Goal: Task Accomplishment & Management: Complete application form

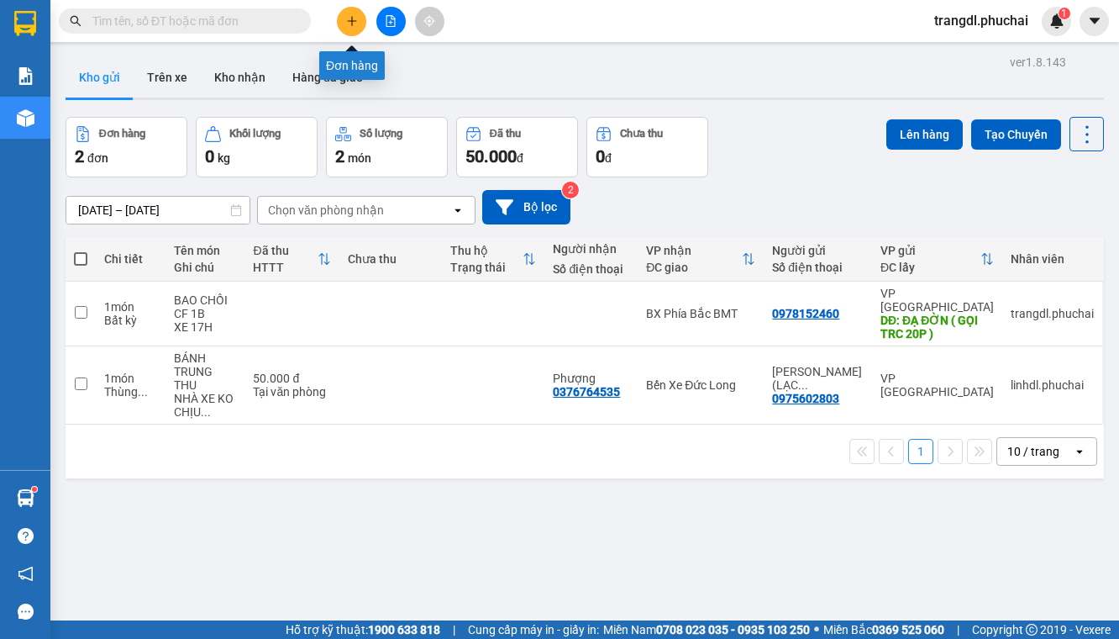
click at [350, 27] on button at bounding box center [351, 21] width 29 height 29
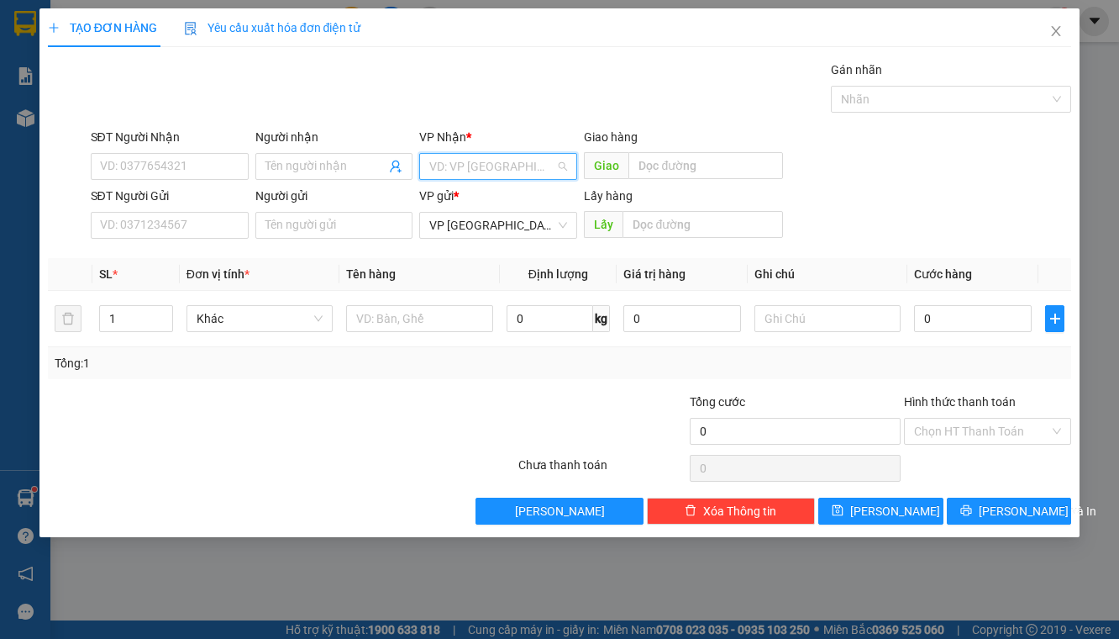
click at [483, 161] on input "search" at bounding box center [492, 166] width 126 height 25
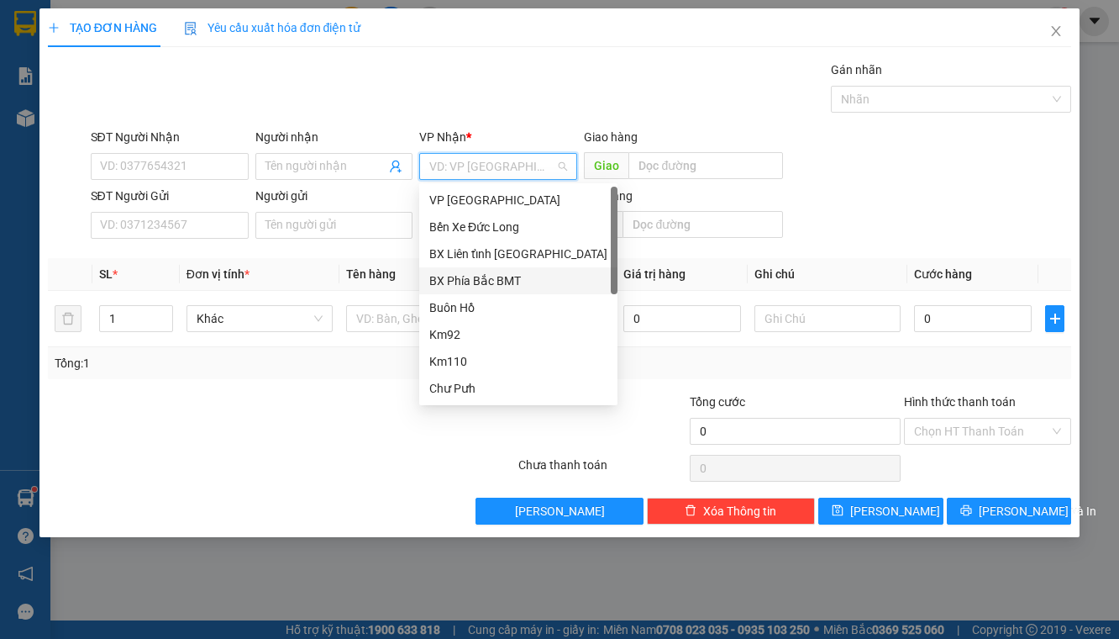
drag, startPoint x: 515, startPoint y: 280, endPoint x: 591, endPoint y: 232, distance: 90.2
click at [515, 276] on div "BX Phía Bắc BMT" at bounding box center [518, 280] width 178 height 18
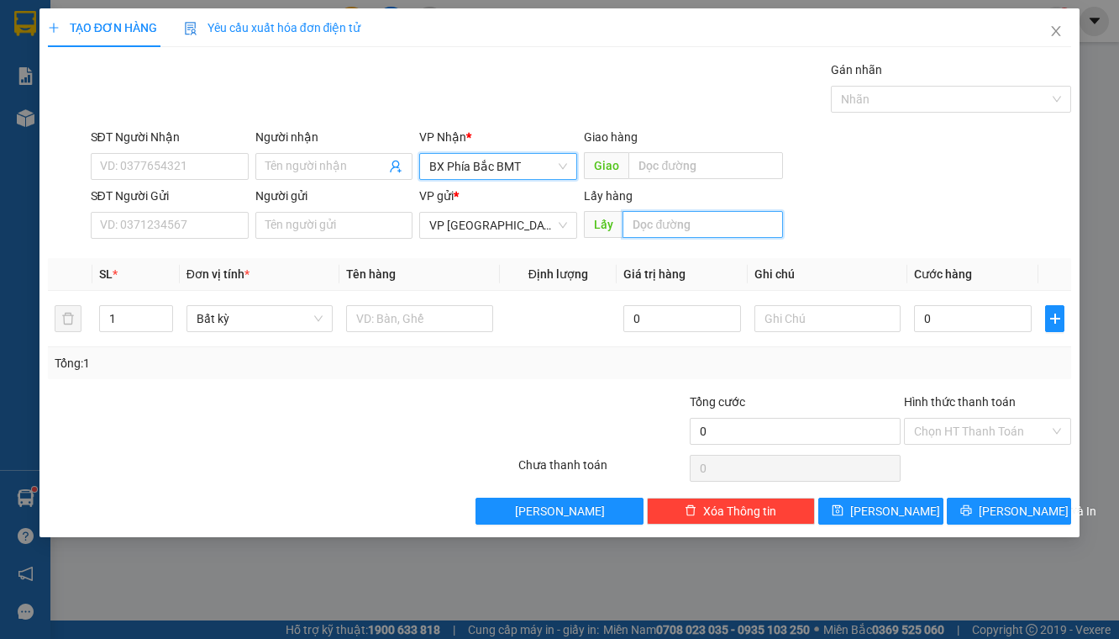
click at [669, 222] on input "text" at bounding box center [703, 224] width 160 height 27
type input "LIÊN KHƯƠNG"
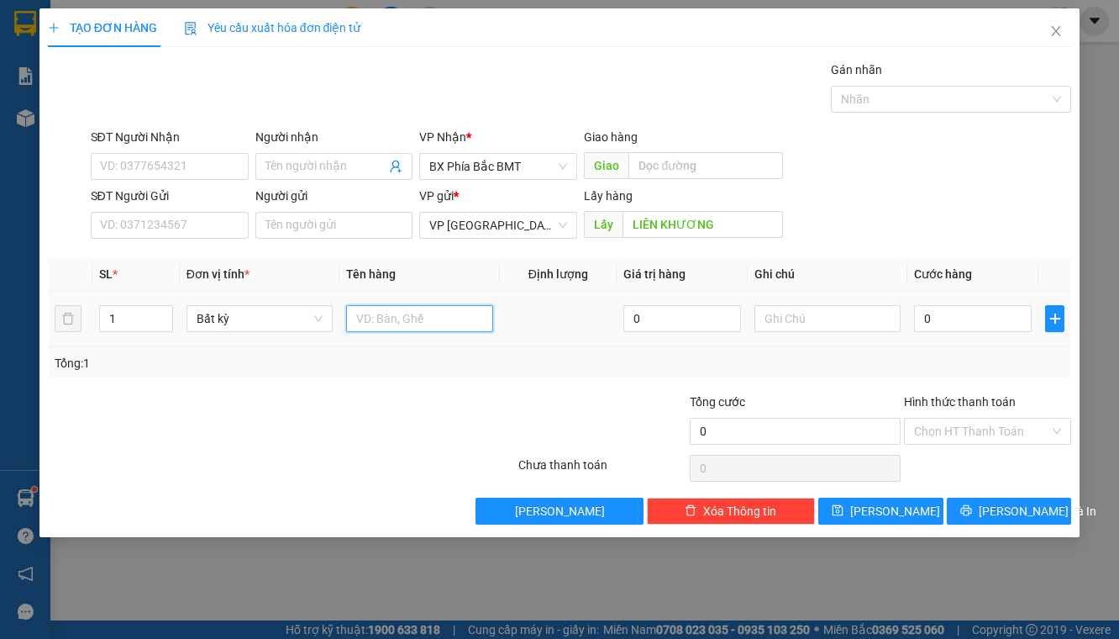
paste input "0905327628 N3 LKHƯƠNG XE SỐ KÈM CV"
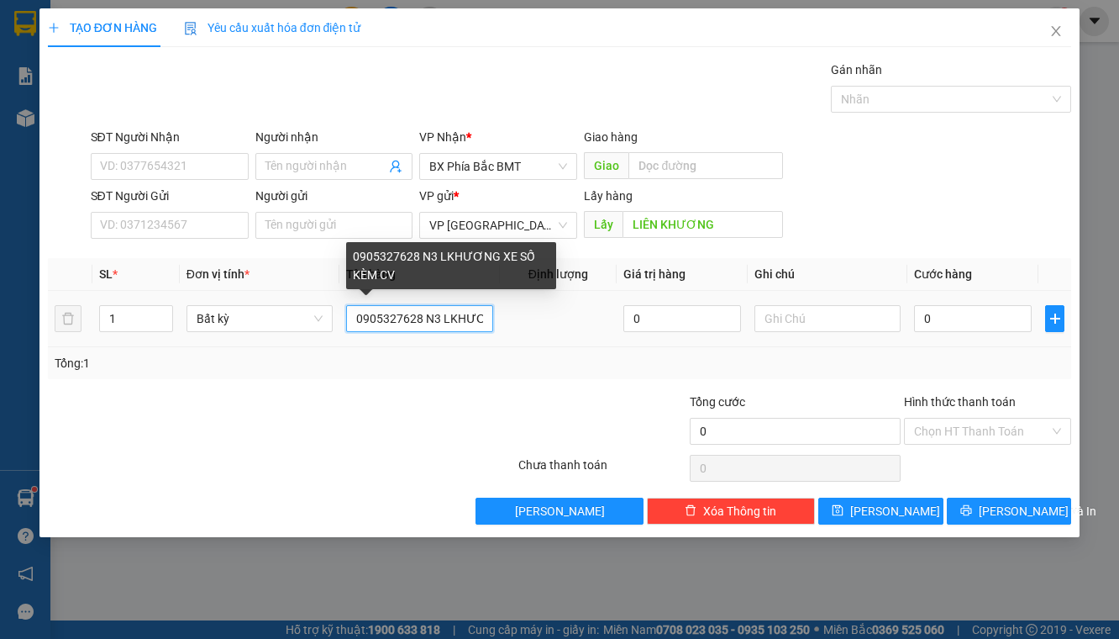
drag, startPoint x: 400, startPoint y: 319, endPoint x: 343, endPoint y: 323, distance: 57.3
click at [344, 323] on td "0905327628 N3 LKHƯƠNG XE SỐ KÈM CV" at bounding box center [419, 319] width 160 height 56
type input "XE SỐ KÈM CV"
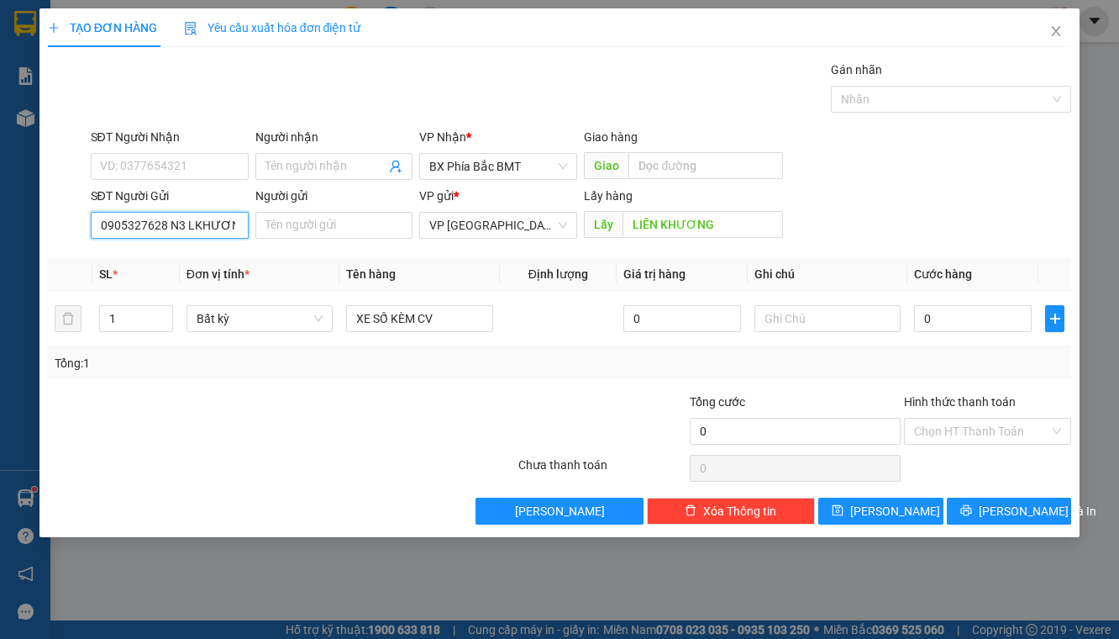
click at [171, 223] on input "0905327628 N3 LKHƯƠNG" at bounding box center [170, 225] width 158 height 27
drag, startPoint x: 167, startPoint y: 225, endPoint x: 281, endPoint y: 231, distance: 114.4
click at [280, 231] on div "SĐT Người Gửi 0905327628 N3 LKHƯƠNG 0905327628 N3 LKHƯƠNG Người gửi Tên người g…" at bounding box center [581, 216] width 988 height 59
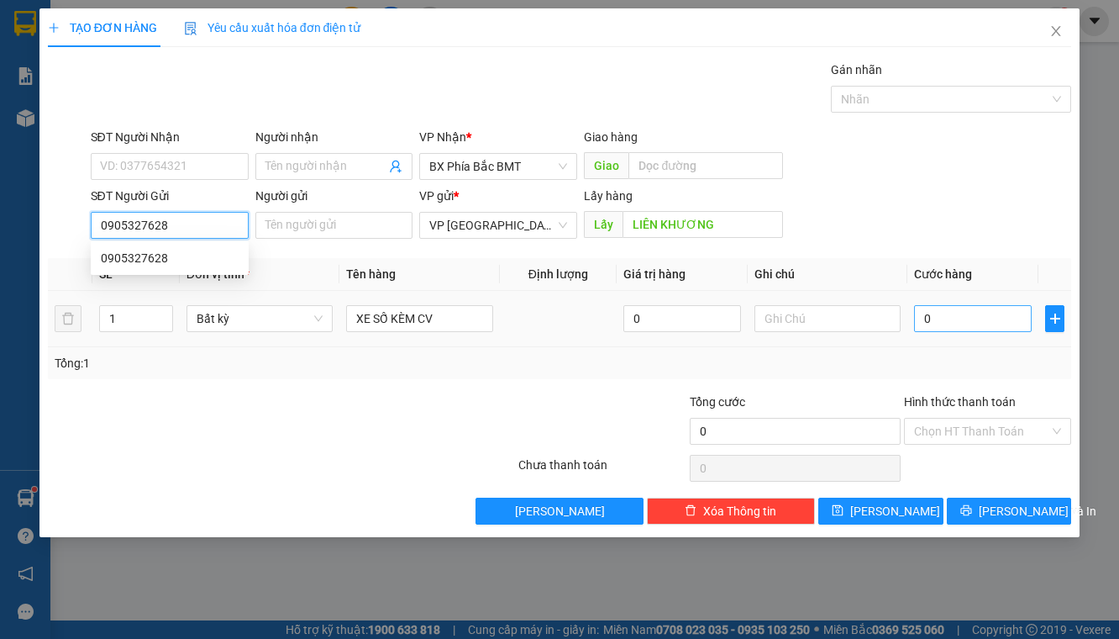
type input "0905327628"
click at [968, 327] on input "0" at bounding box center [973, 318] width 118 height 27
type input "4"
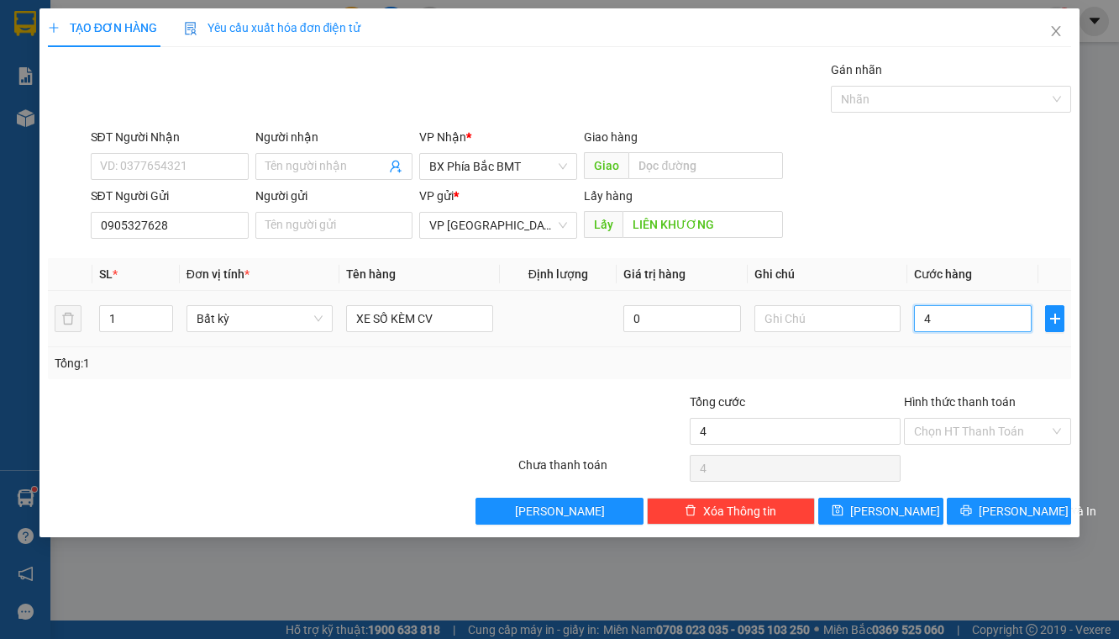
type input "40"
type input "400"
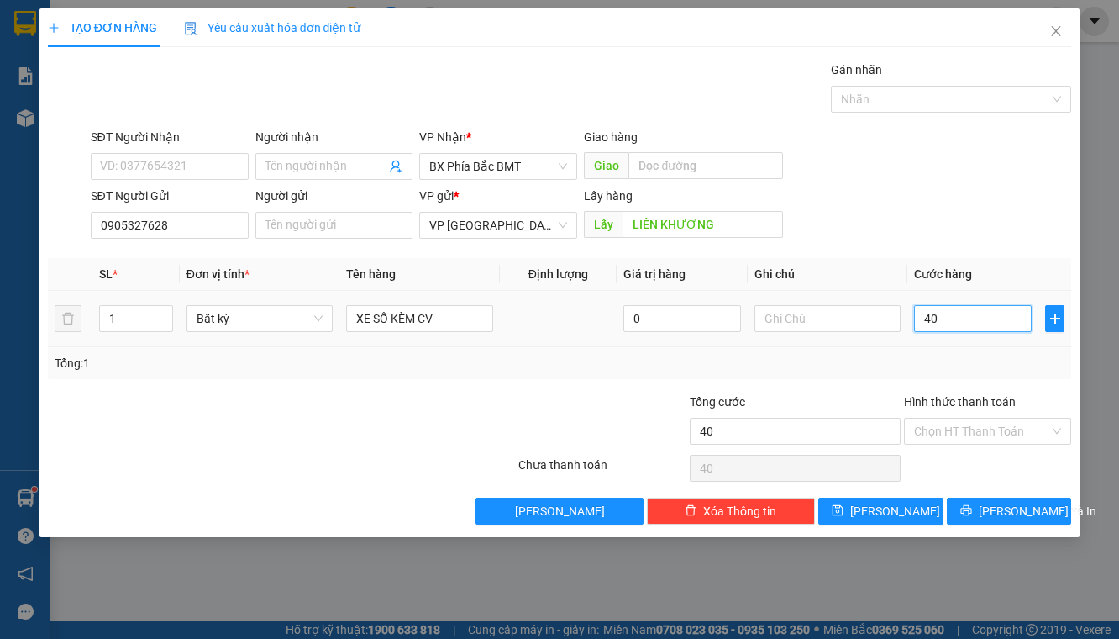
type input "400"
type input "4.000"
type input "40.000"
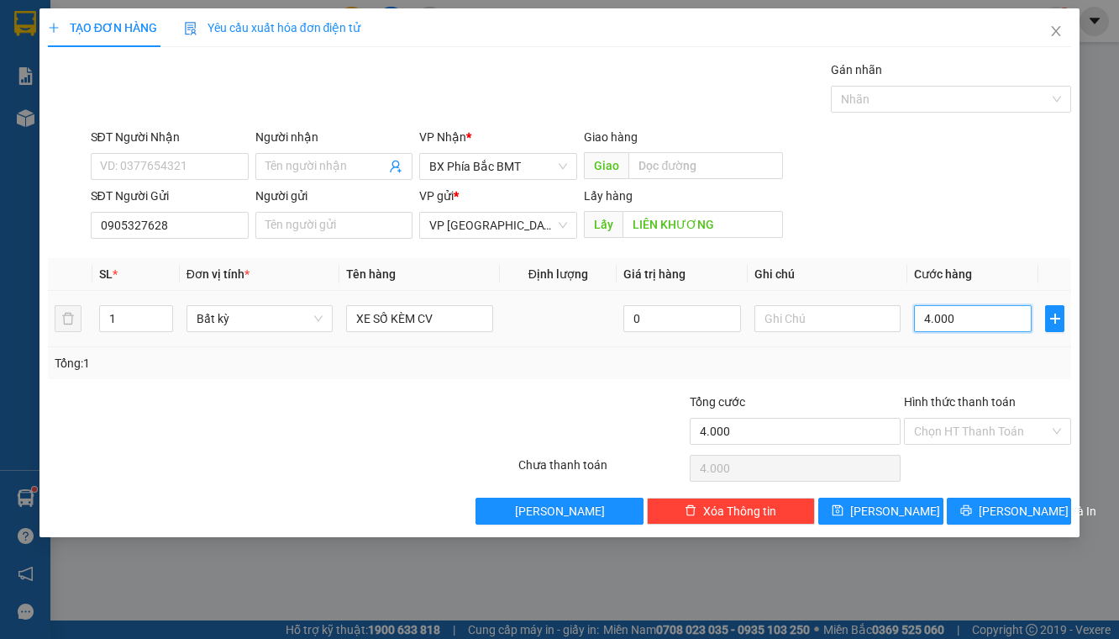
type input "40.000"
type input "400.000"
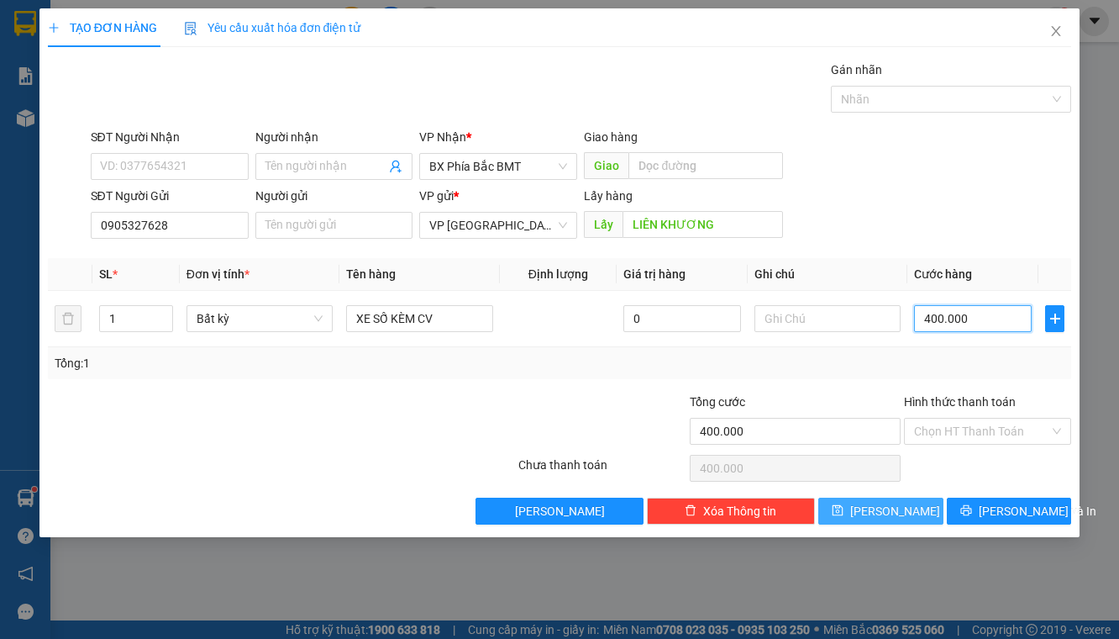
type input "400.000"
click at [885, 499] on button "[PERSON_NAME]" at bounding box center [880, 510] width 125 height 27
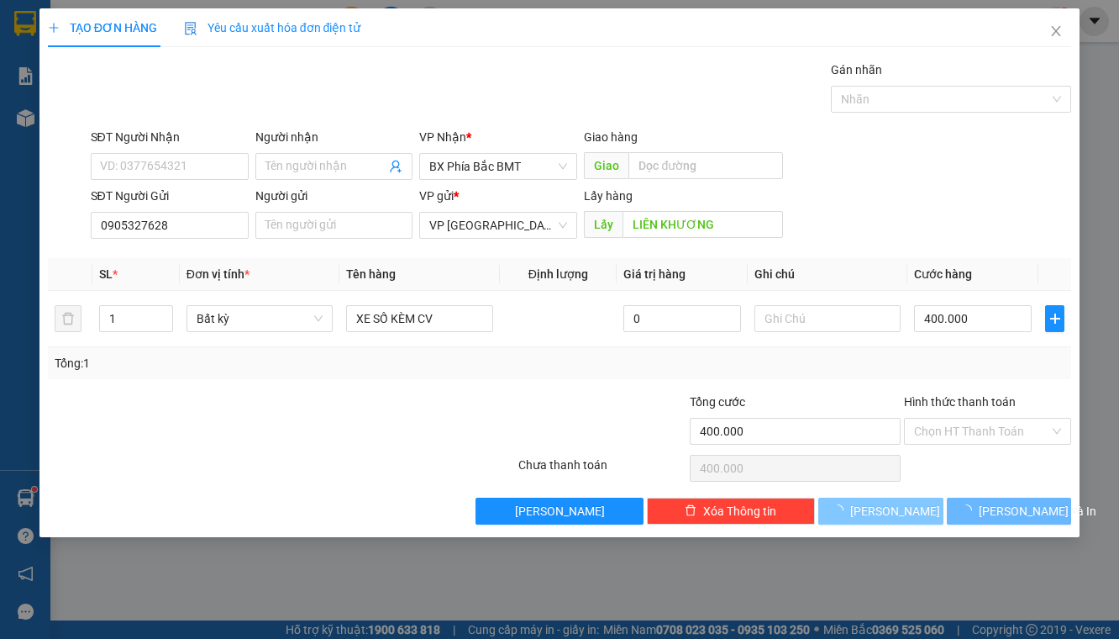
type input "0"
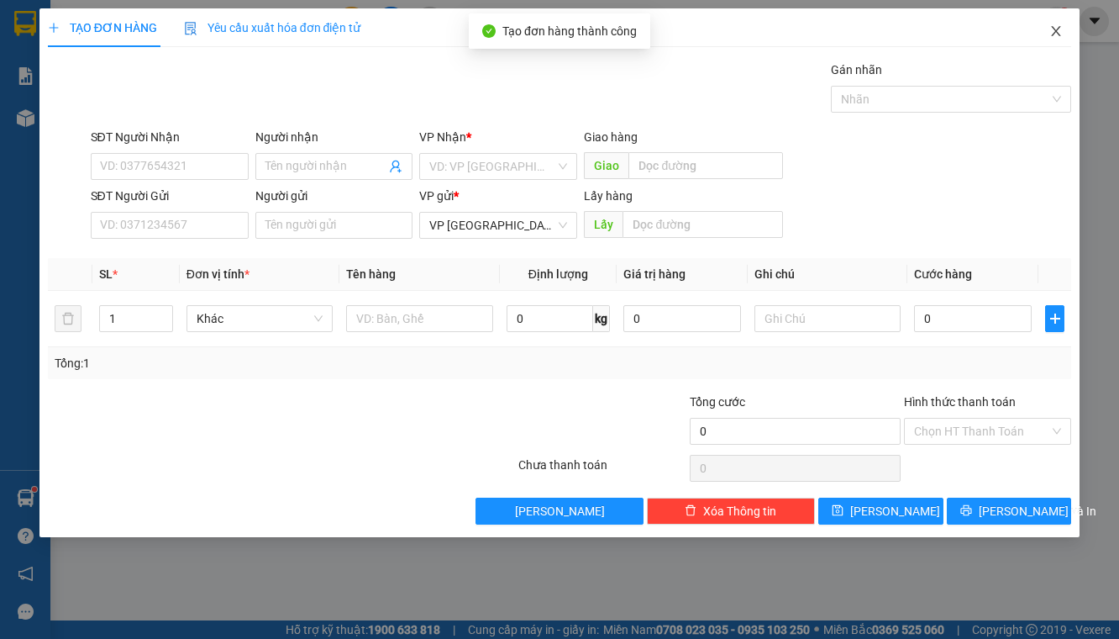
click at [1049, 34] on icon "close" at bounding box center [1055, 30] width 13 height 13
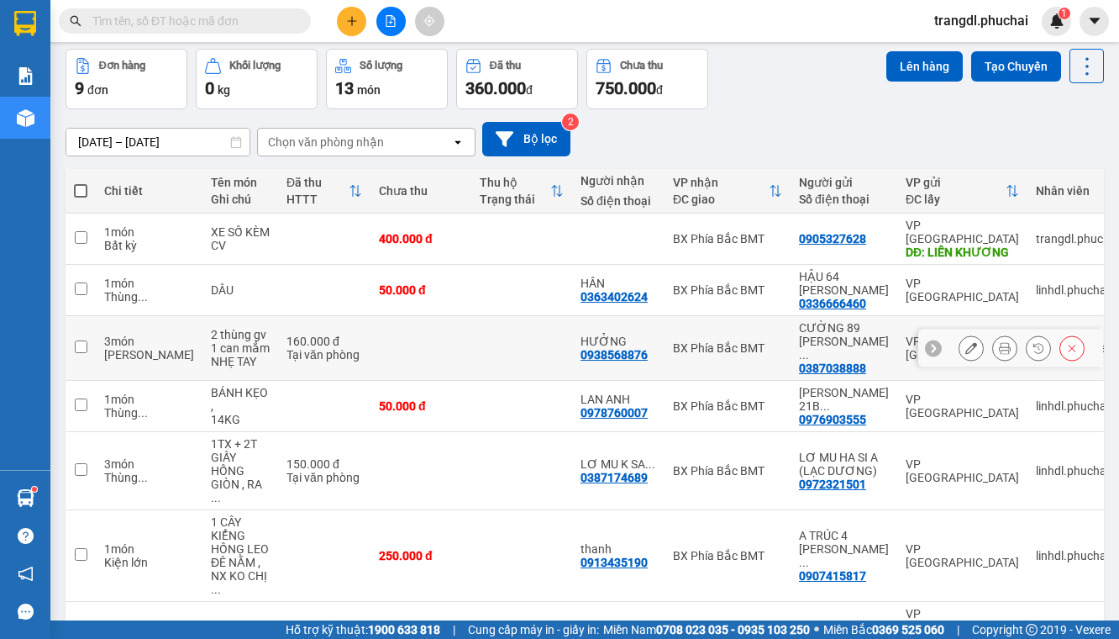
scroll to position [67, 0]
